Goal: Task Accomplishment & Management: Use online tool/utility

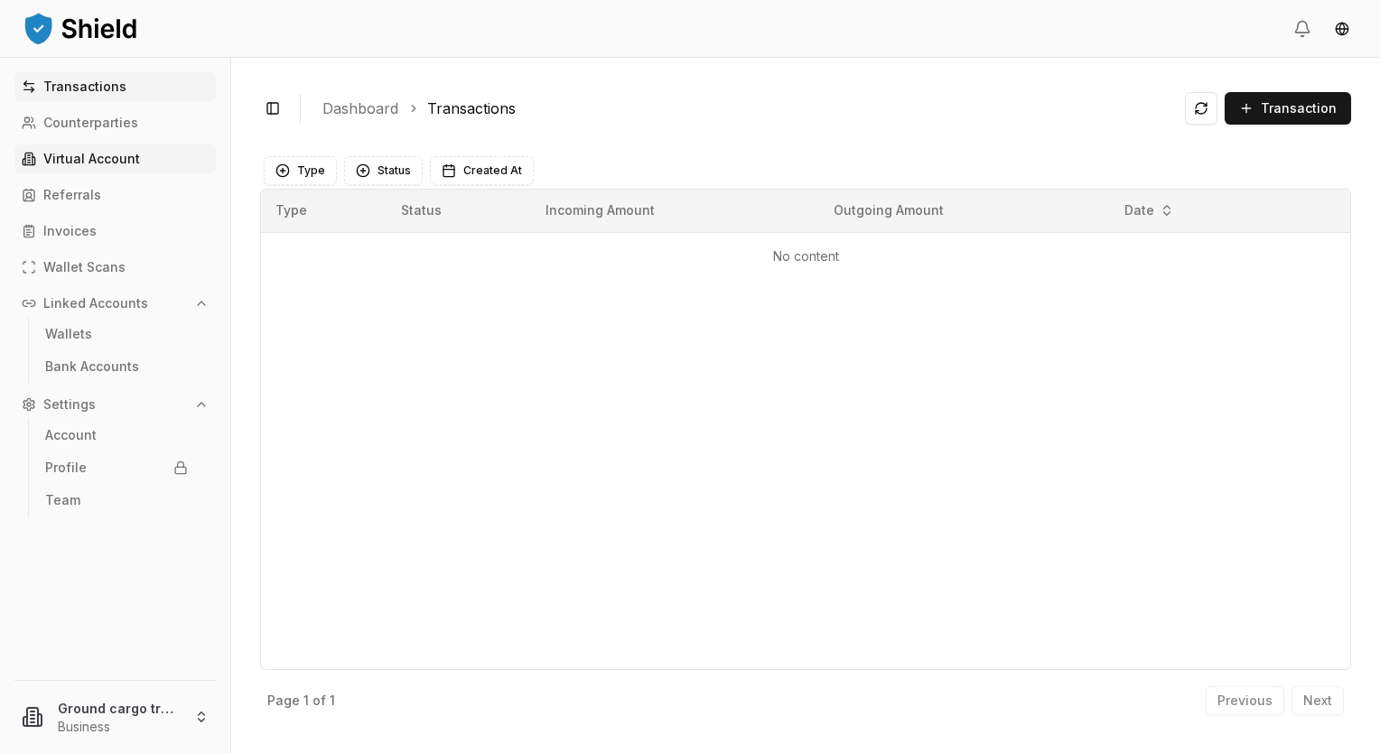
click at [96, 168] on link "Virtual Account" at bounding box center [114, 159] width 201 height 29
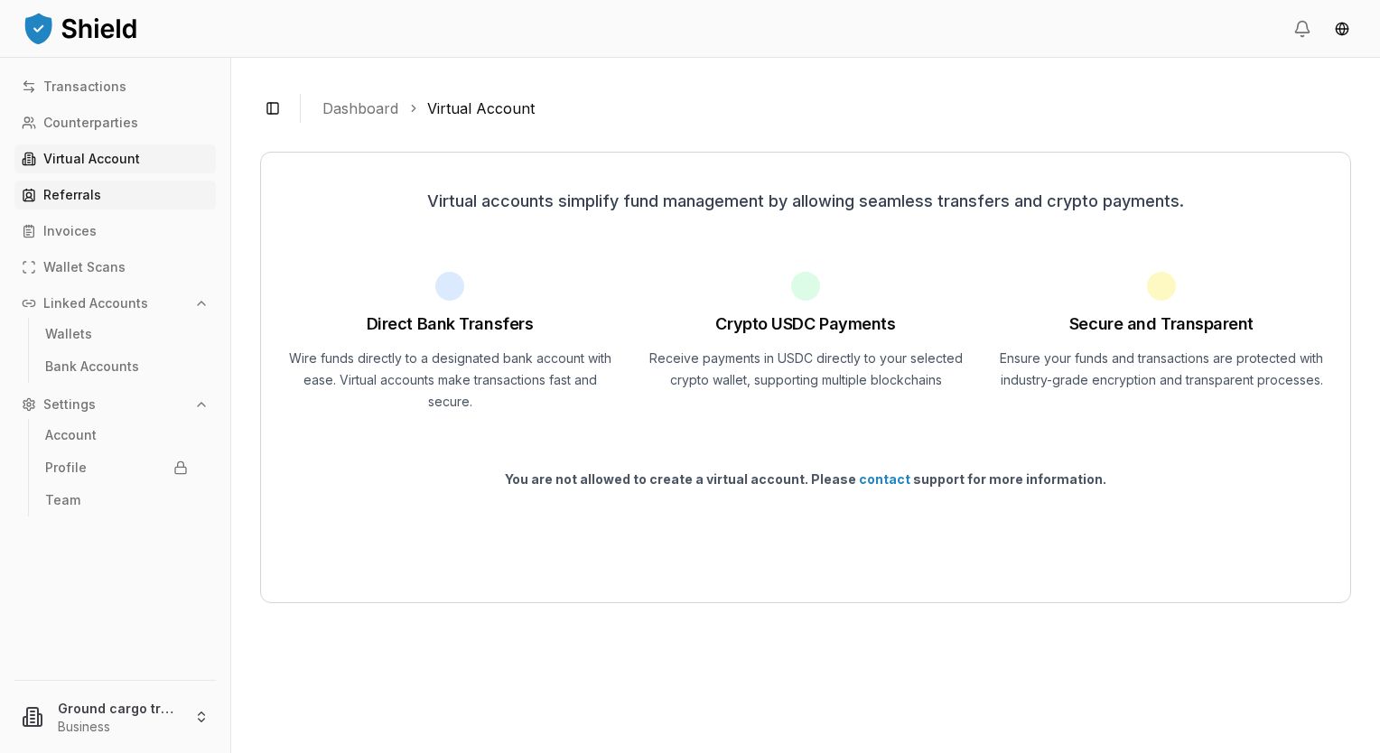
click at [98, 191] on link "Referrals" at bounding box center [114, 195] width 201 height 29
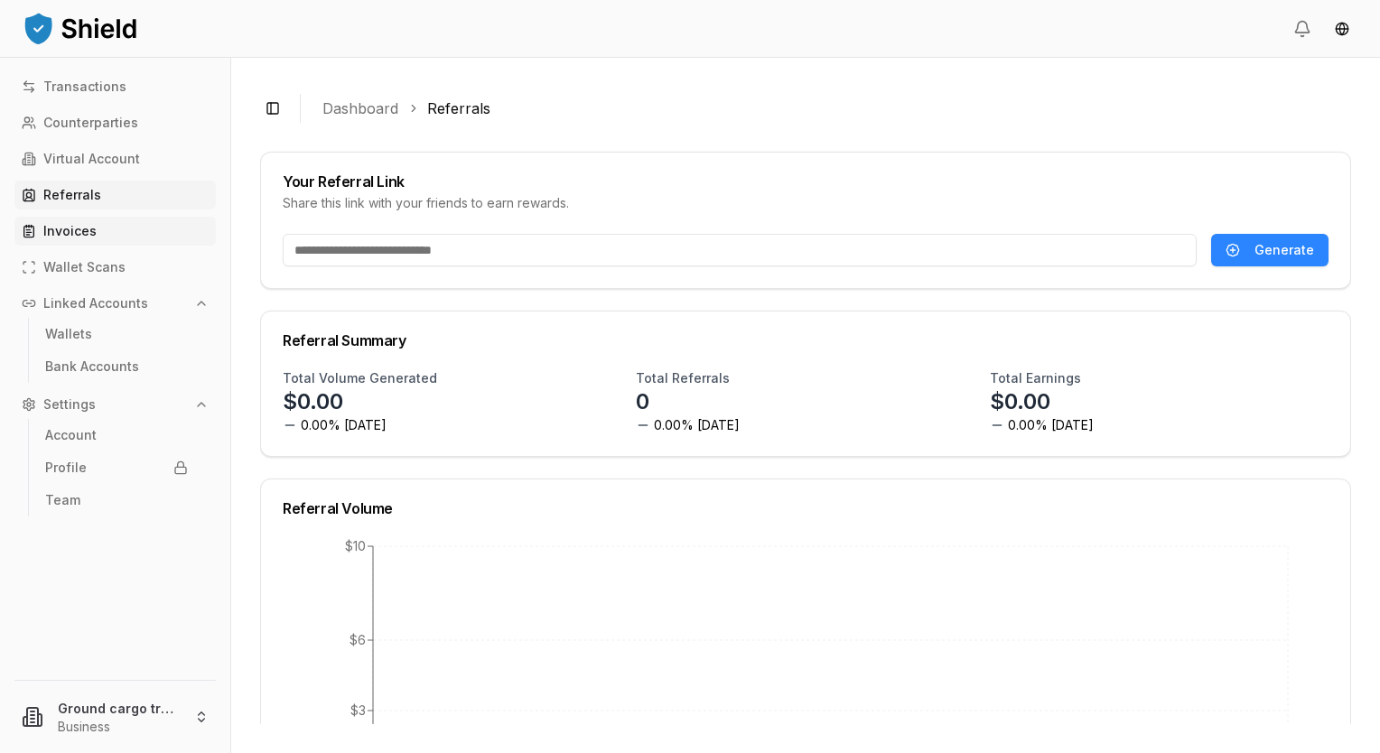
click at [74, 222] on link "Invoices" at bounding box center [114, 231] width 201 height 29
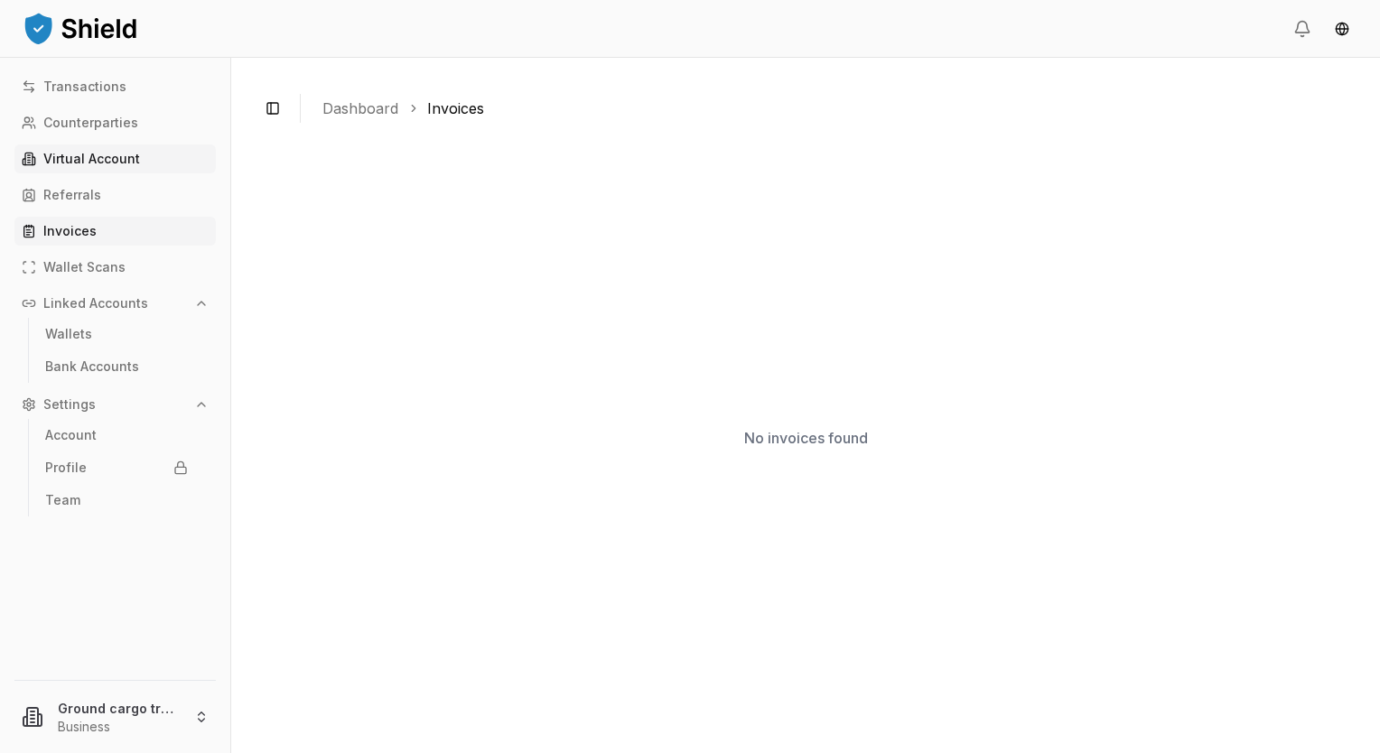
click at [49, 164] on p "Virtual Account" at bounding box center [91, 159] width 97 height 13
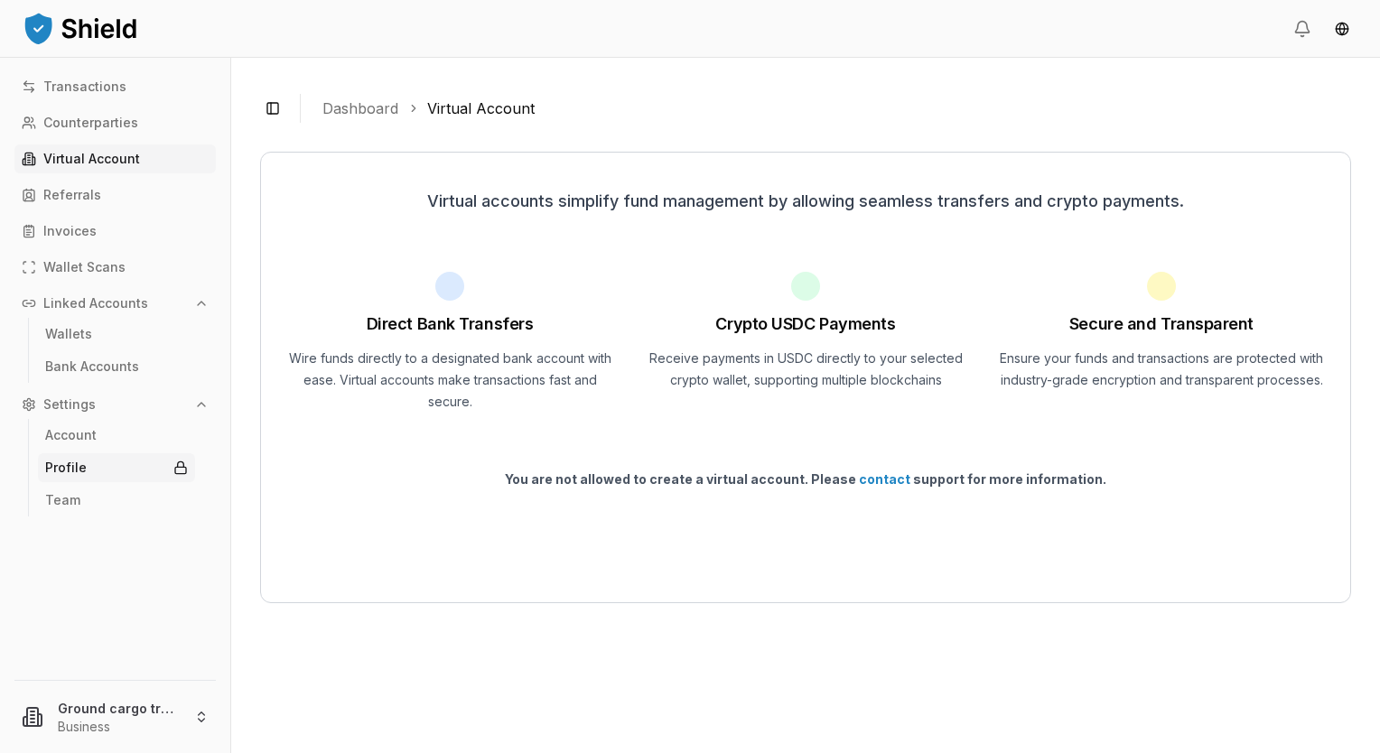
click at [106, 466] on link "Profile" at bounding box center [116, 467] width 157 height 29
click at [99, 434] on link "Account" at bounding box center [116, 435] width 157 height 29
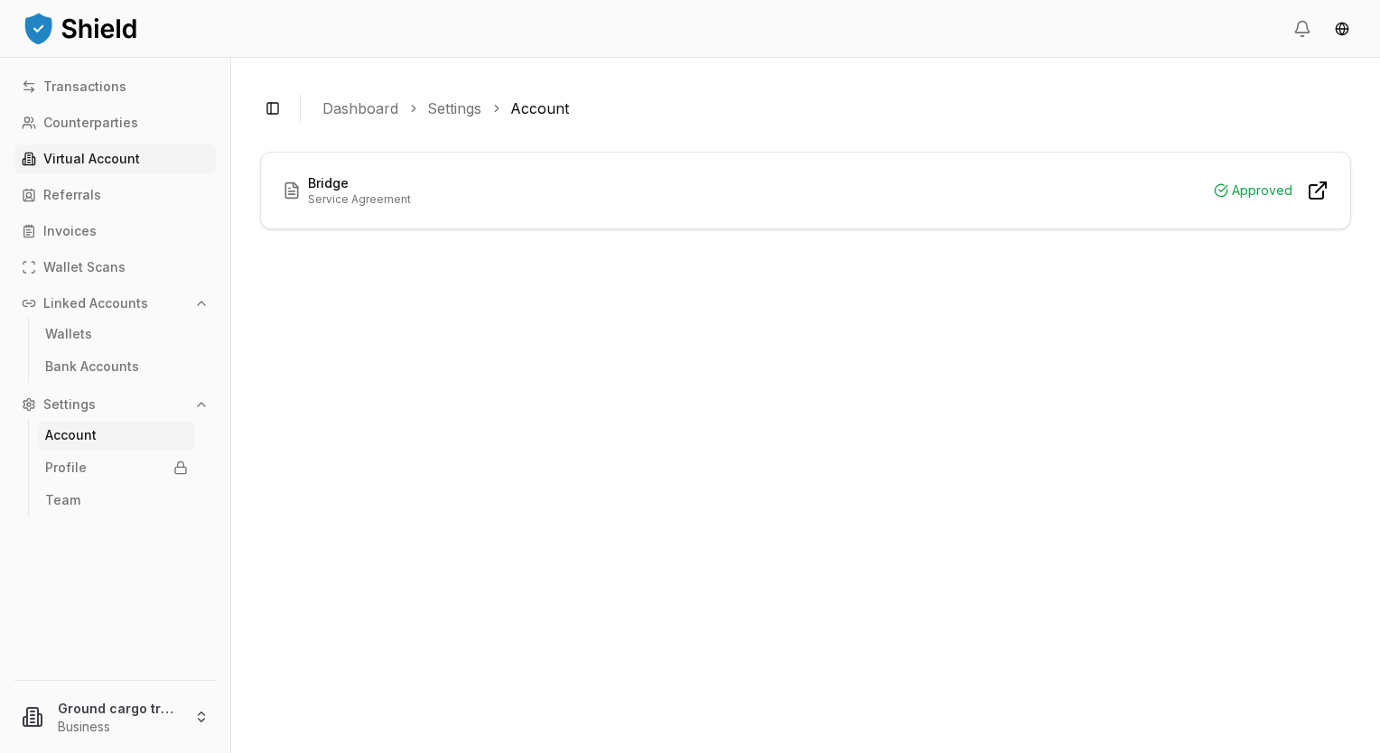
click at [118, 153] on p "Virtual Account" at bounding box center [91, 159] width 97 height 13
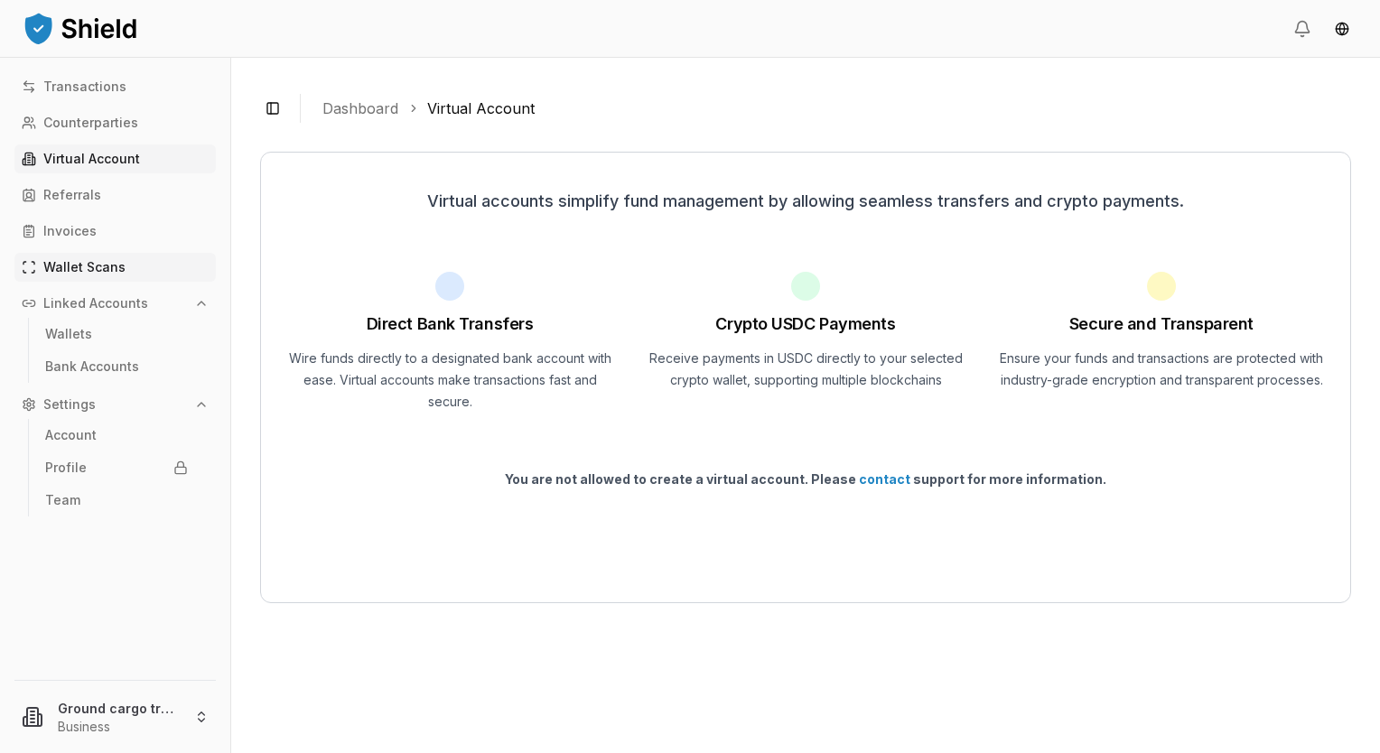
click at [66, 267] on p "Wallet Scans" at bounding box center [84, 267] width 82 height 13
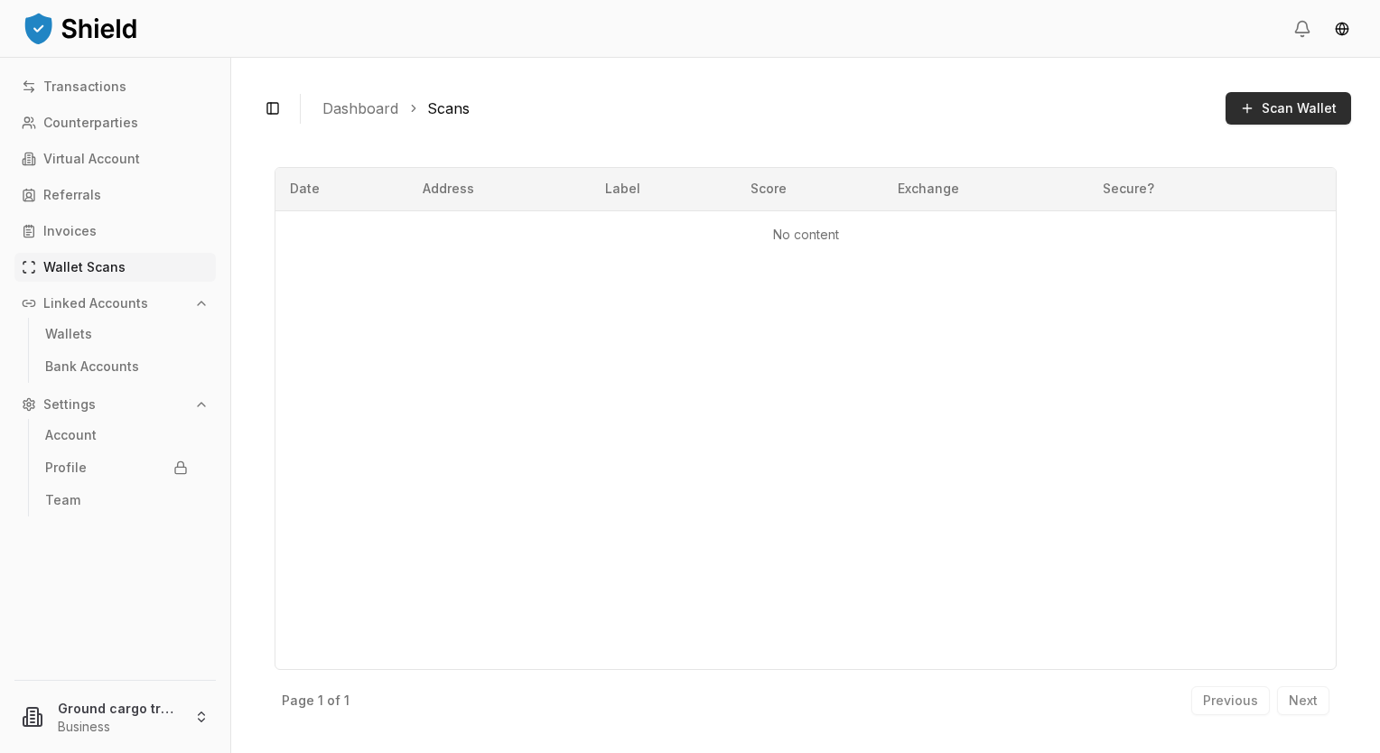
click at [1255, 107] on button "Scan Wallet" at bounding box center [1289, 108] width 126 height 33
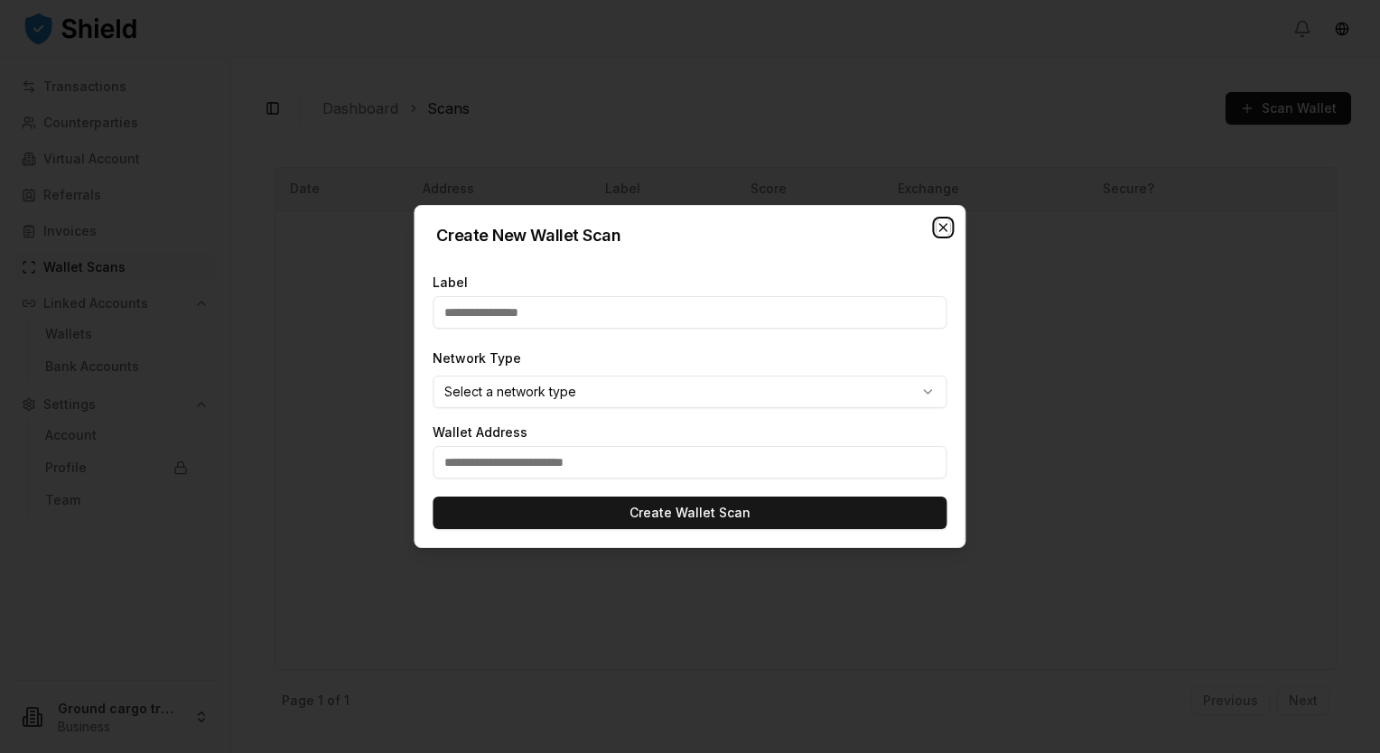
click at [946, 221] on icon "button" at bounding box center [944, 227] width 14 height 14
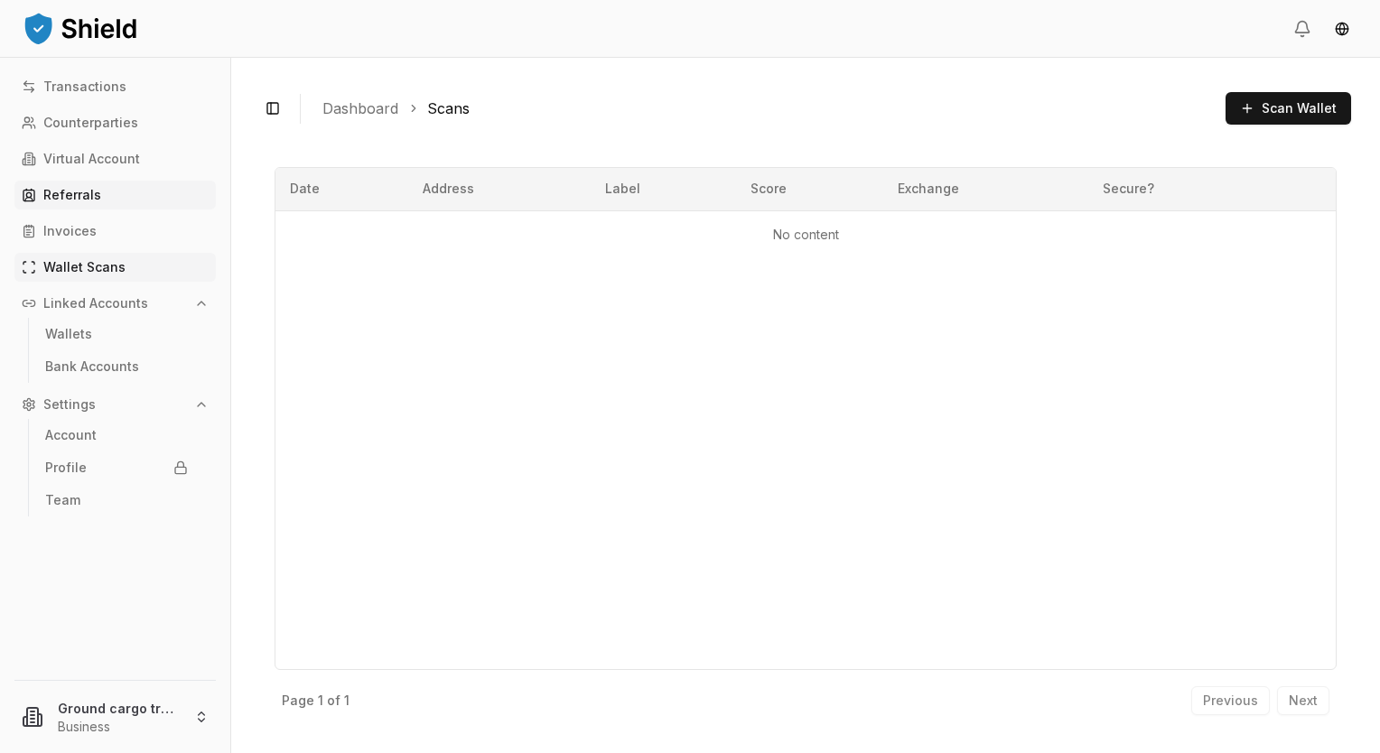
click at [97, 199] on p "Referrals" at bounding box center [72, 195] width 58 height 13
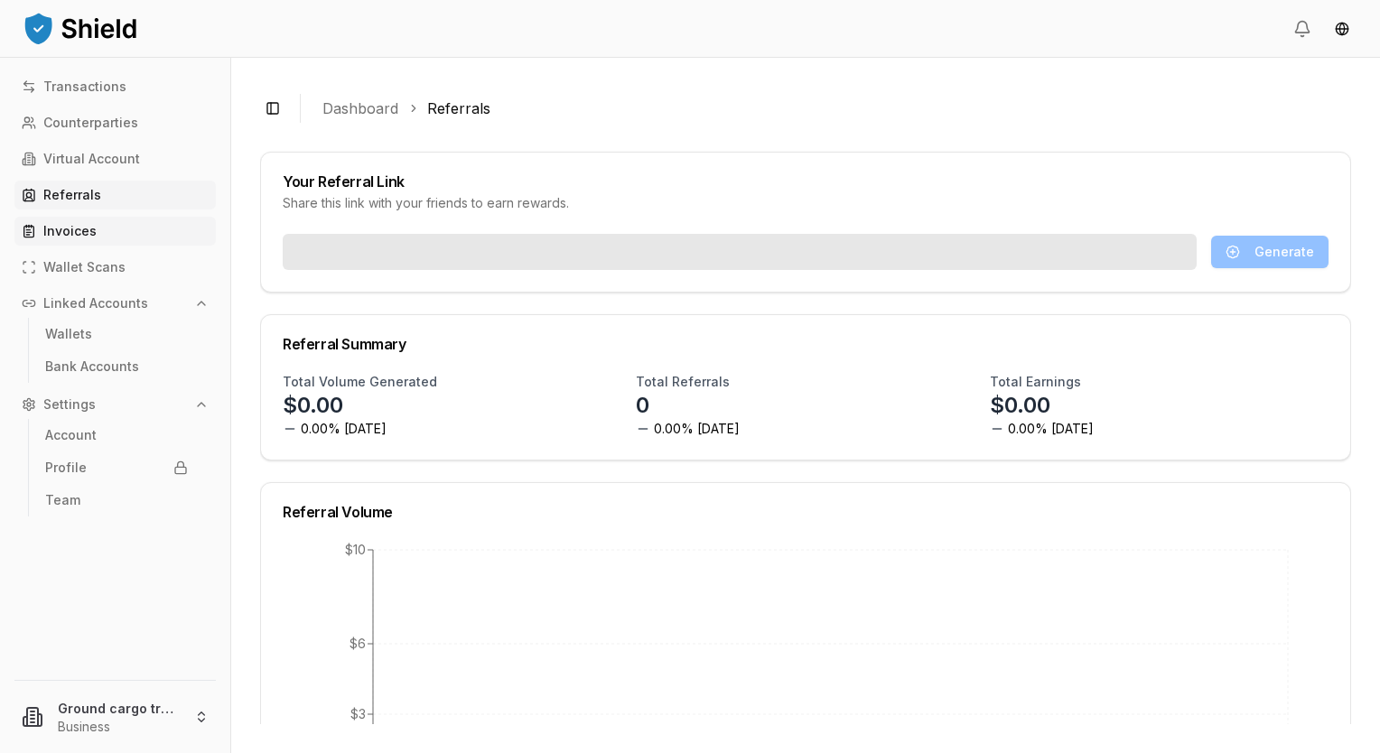
click at [105, 233] on link "Invoices" at bounding box center [114, 231] width 201 height 29
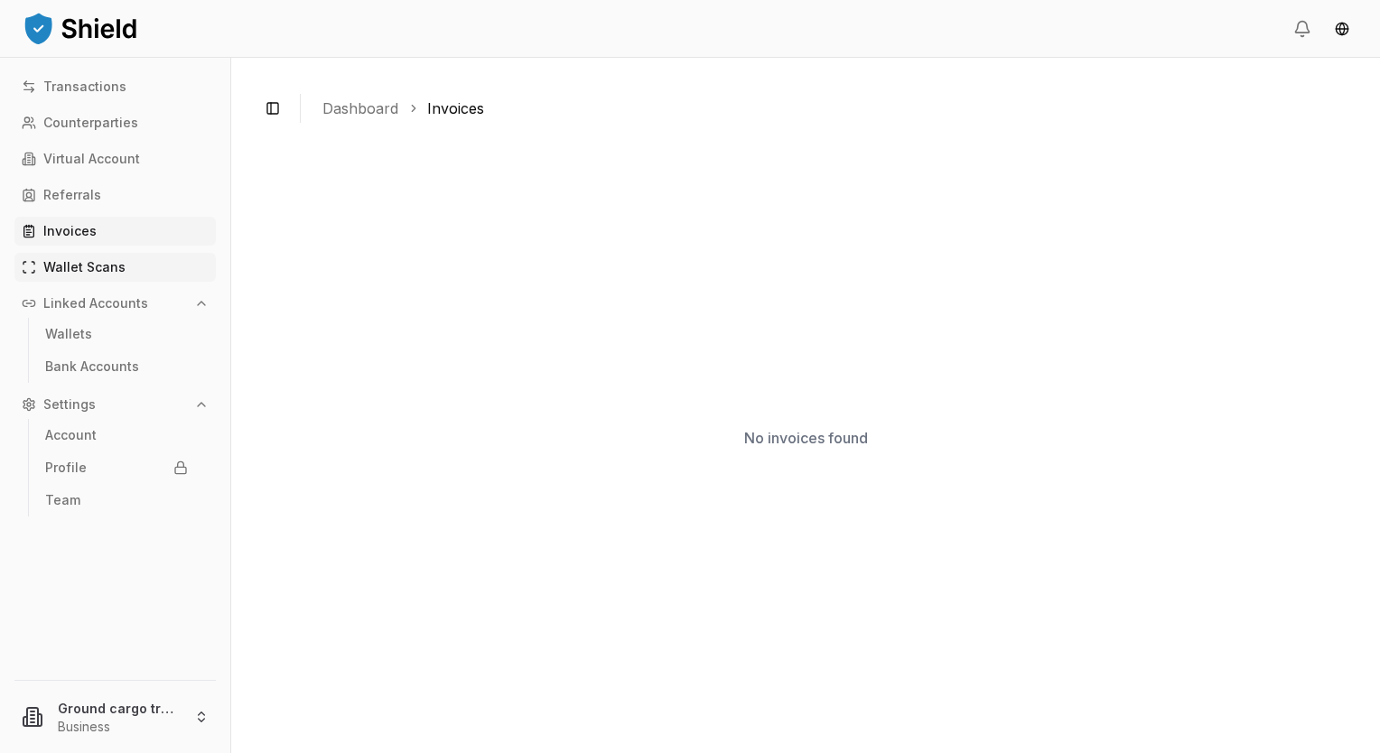
click at [101, 271] on p "Wallet Scans" at bounding box center [84, 267] width 82 height 13
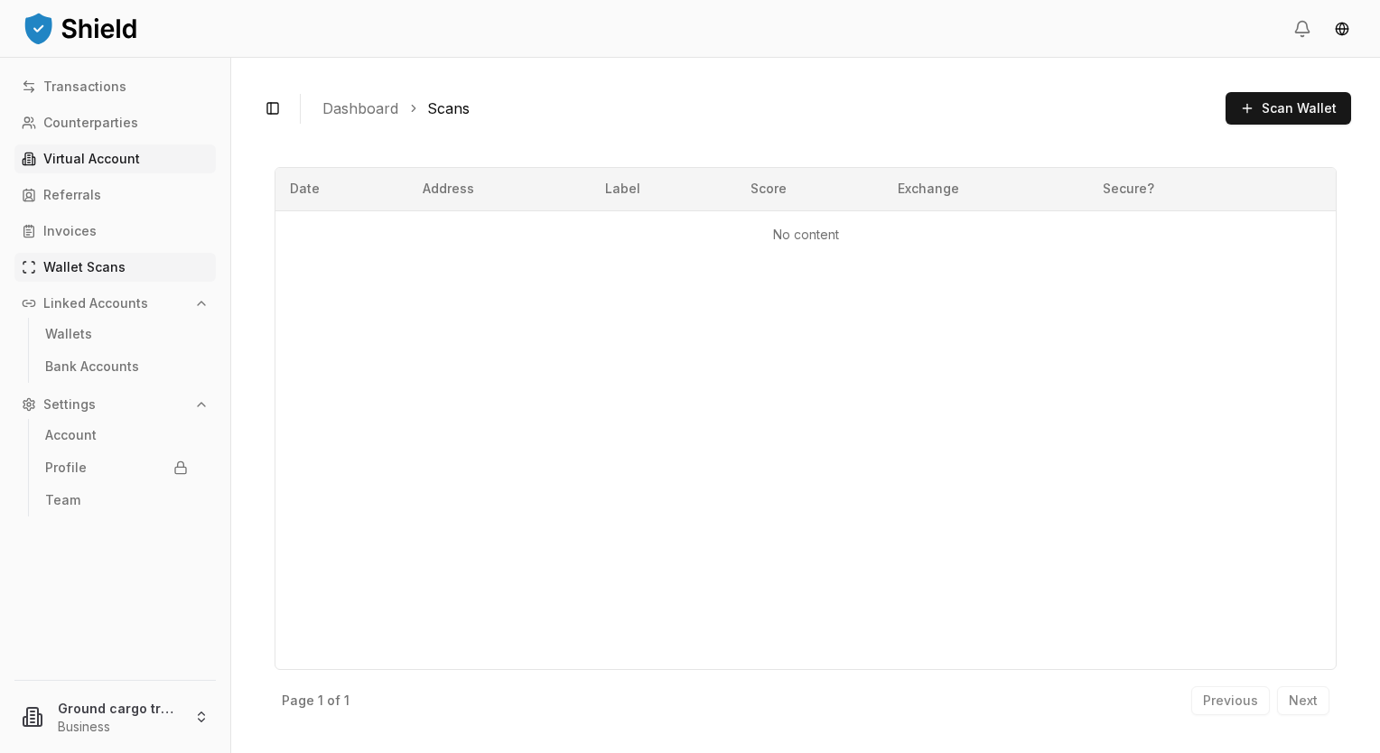
click at [77, 157] on p "Virtual Account" at bounding box center [91, 159] width 97 height 13
